Goal: Task Accomplishment & Management: Manage account settings

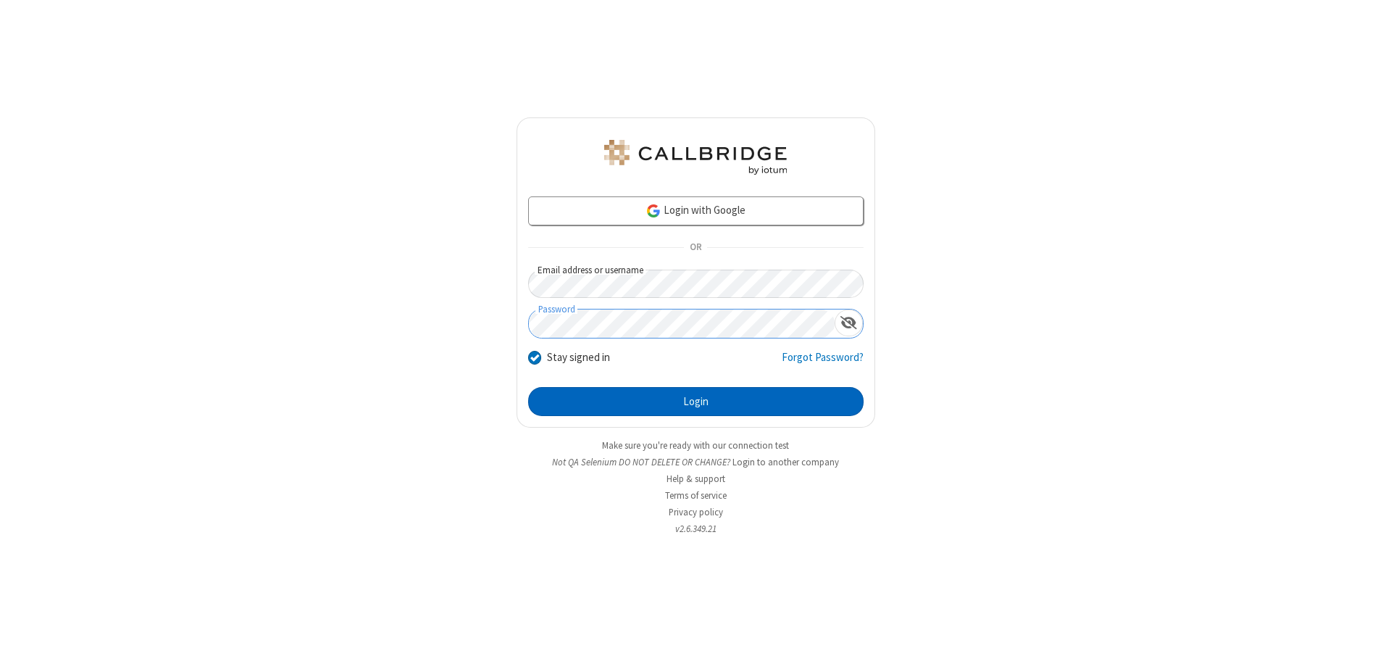
click at [696, 401] on button "Login" at bounding box center [695, 401] width 335 height 29
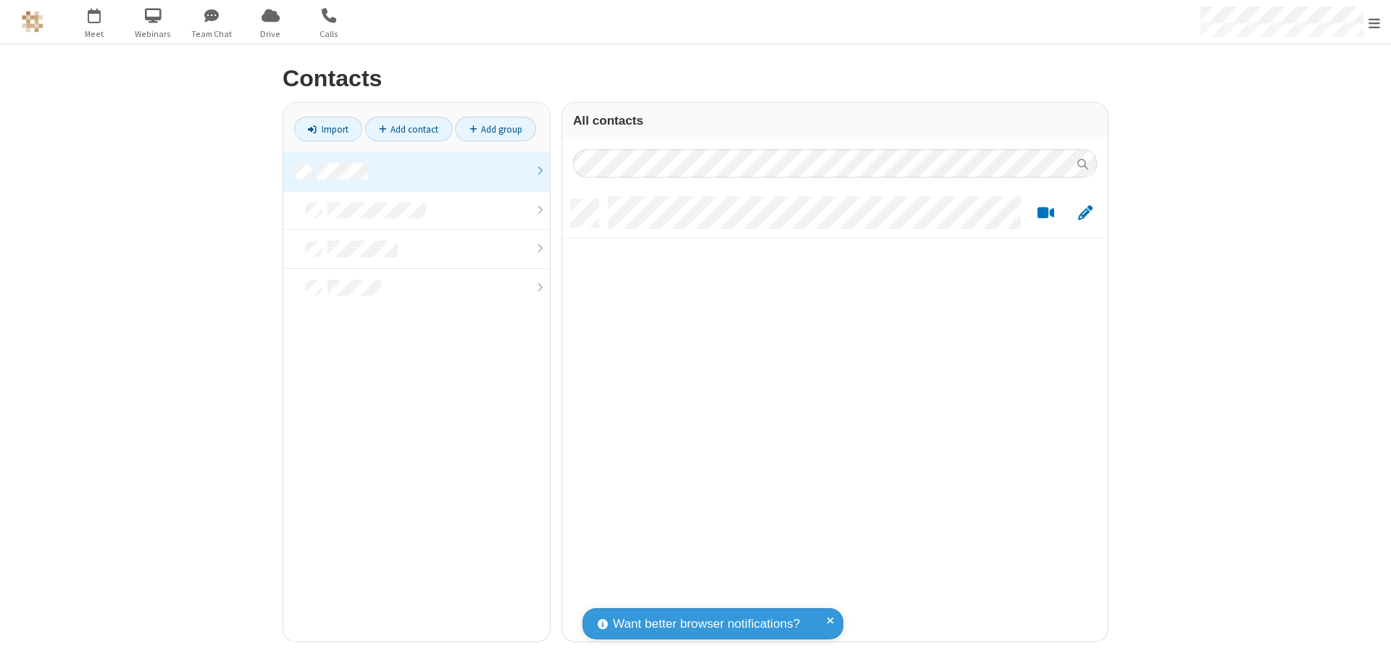
click at [417, 171] on link at bounding box center [416, 171] width 267 height 39
click at [409, 129] on link "Add contact" at bounding box center [409, 129] width 88 height 25
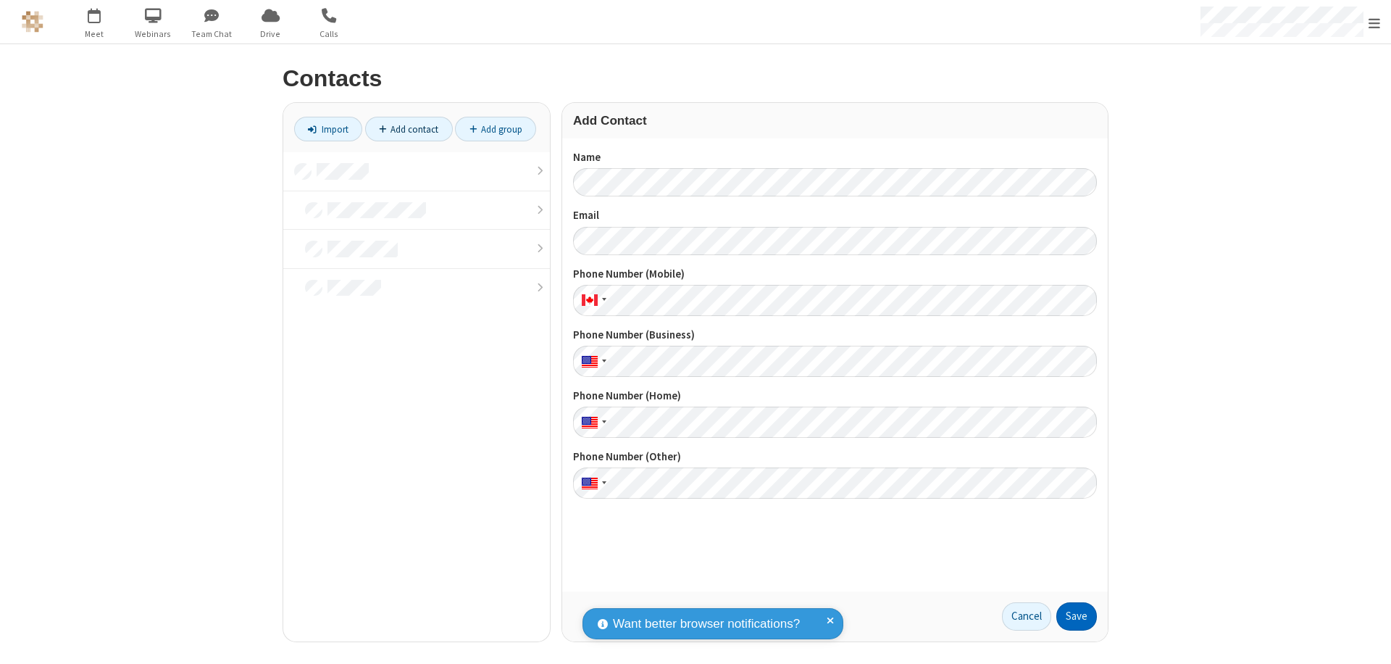
click at [1077, 616] on button "Save" at bounding box center [1076, 616] width 41 height 29
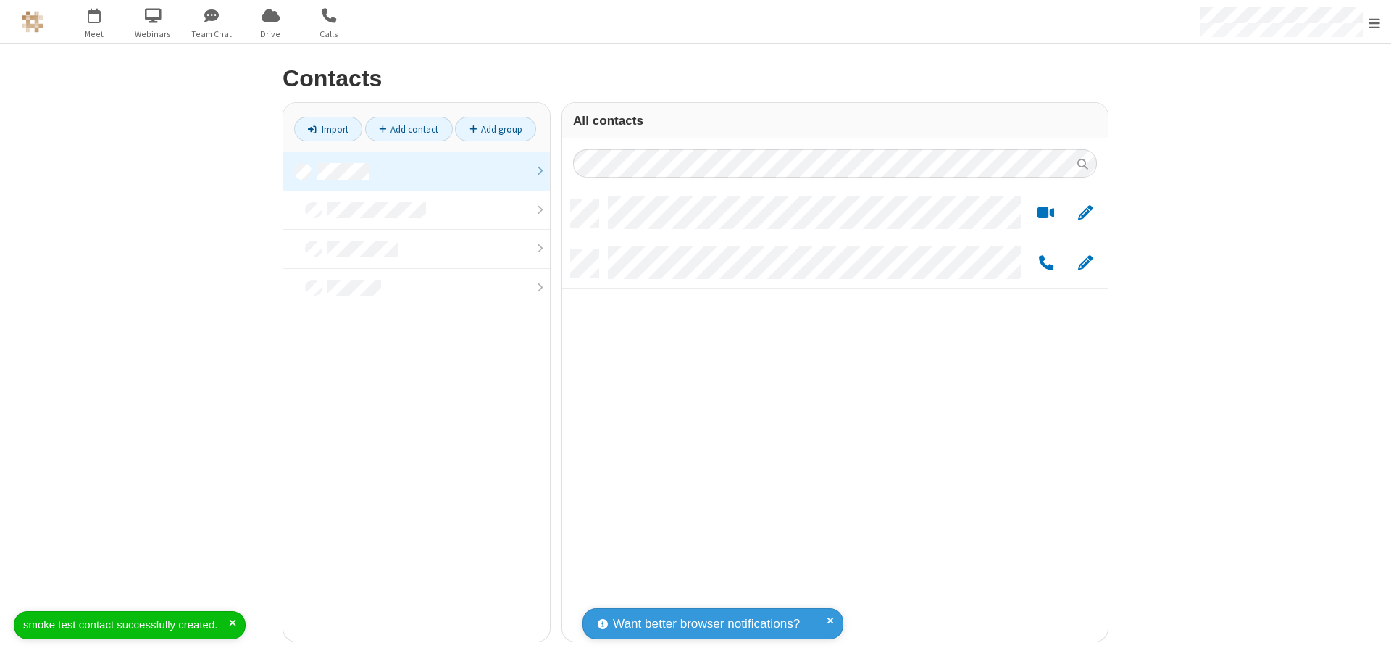
scroll to position [442, 535]
